Goal: Navigation & Orientation: Find specific page/section

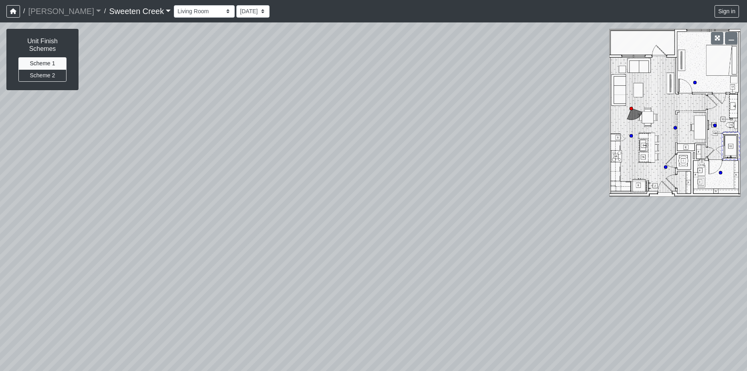
select select "8EgwugW2reZQZA1TnLpz6p"
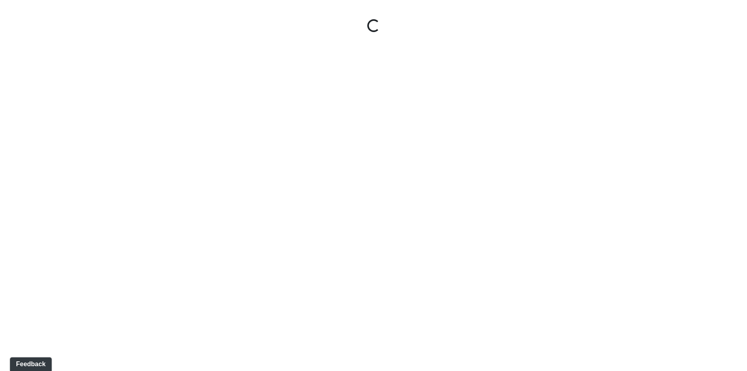
select select "1QVtRjyM1orE5pKiq1FaV1"
